Goal: Book appointment/travel/reservation

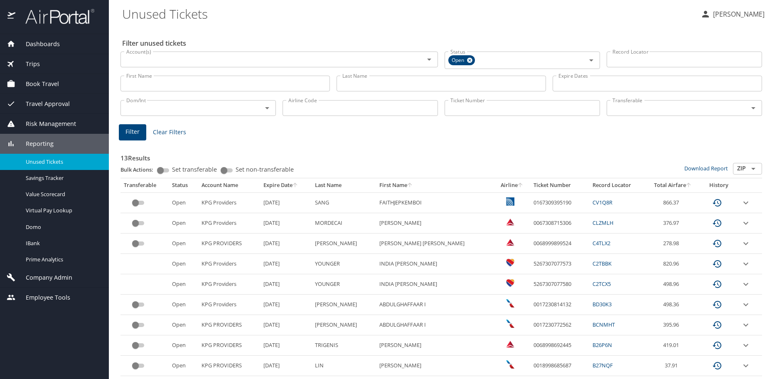
scroll to position [104, 0]
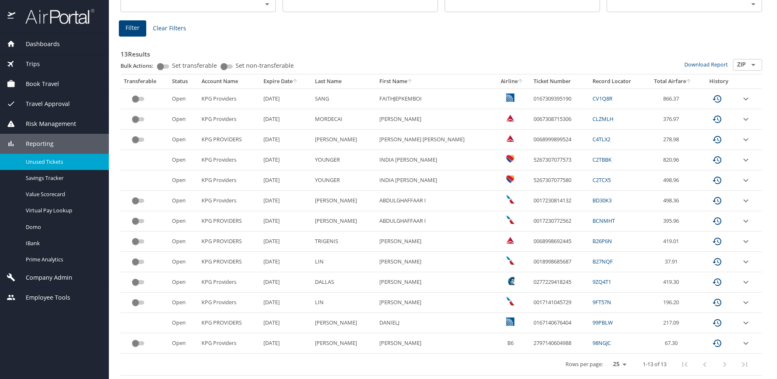
click at [72, 83] on div "Book Travel" at bounding box center [55, 83] width 96 height 9
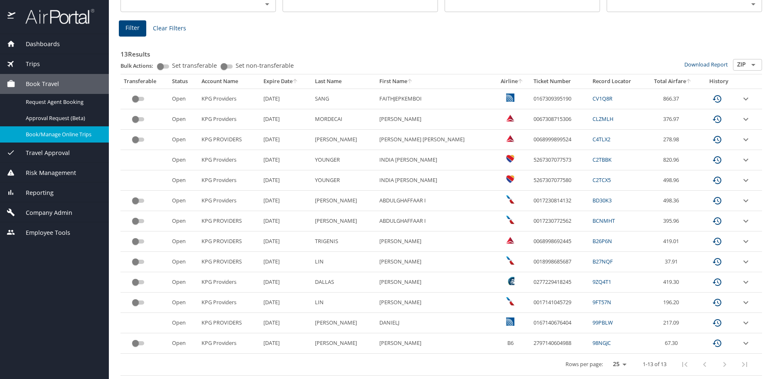
click at [81, 133] on span "Book/Manage Online Trips" at bounding box center [62, 134] width 73 height 8
click at [49, 131] on span "Book/Manage Online Trips" at bounding box center [62, 134] width 73 height 8
